Goal: Task Accomplishment & Management: Use online tool/utility

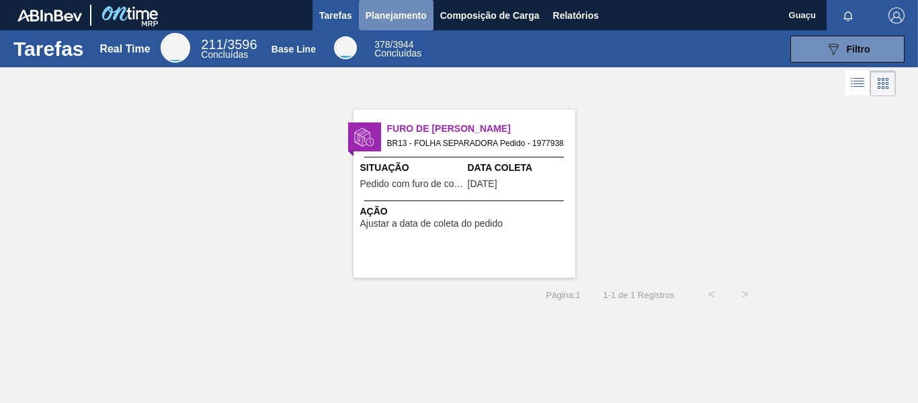
click at [401, 22] on span "Planejamento" at bounding box center [396, 15] width 61 height 16
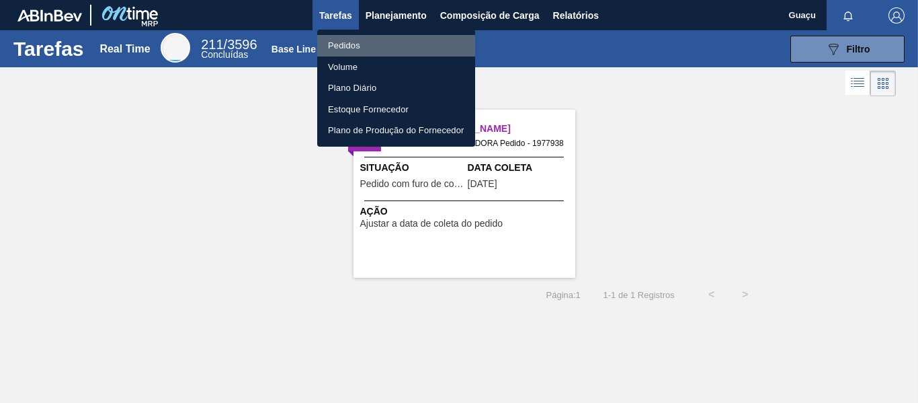
click at [360, 45] on li "Pedidos" at bounding box center [396, 46] width 158 height 22
